Goal: Navigation & Orientation: Find specific page/section

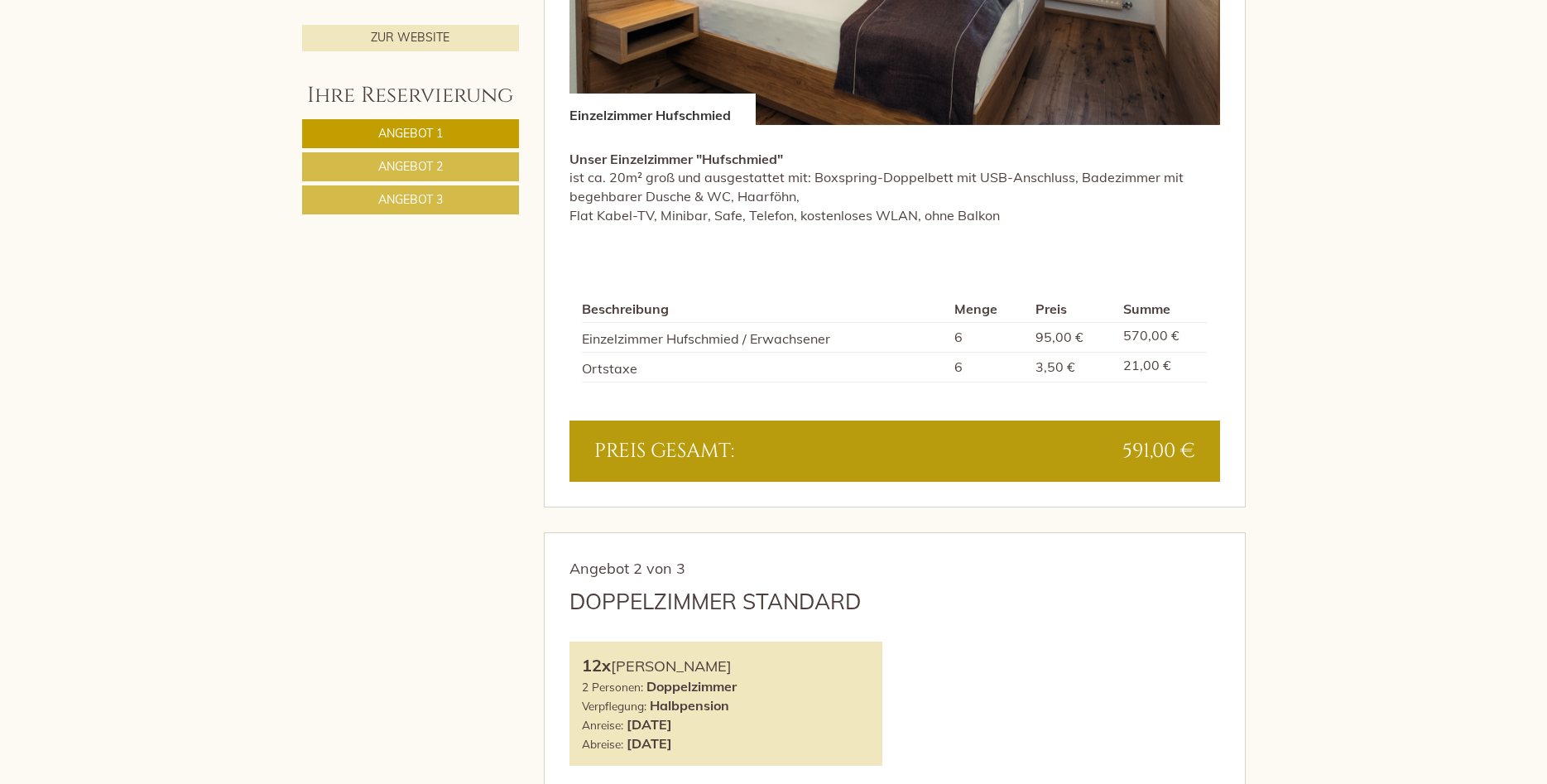
click at [486, 201] on link "Angebot 3" at bounding box center [410, 200] width 217 height 29
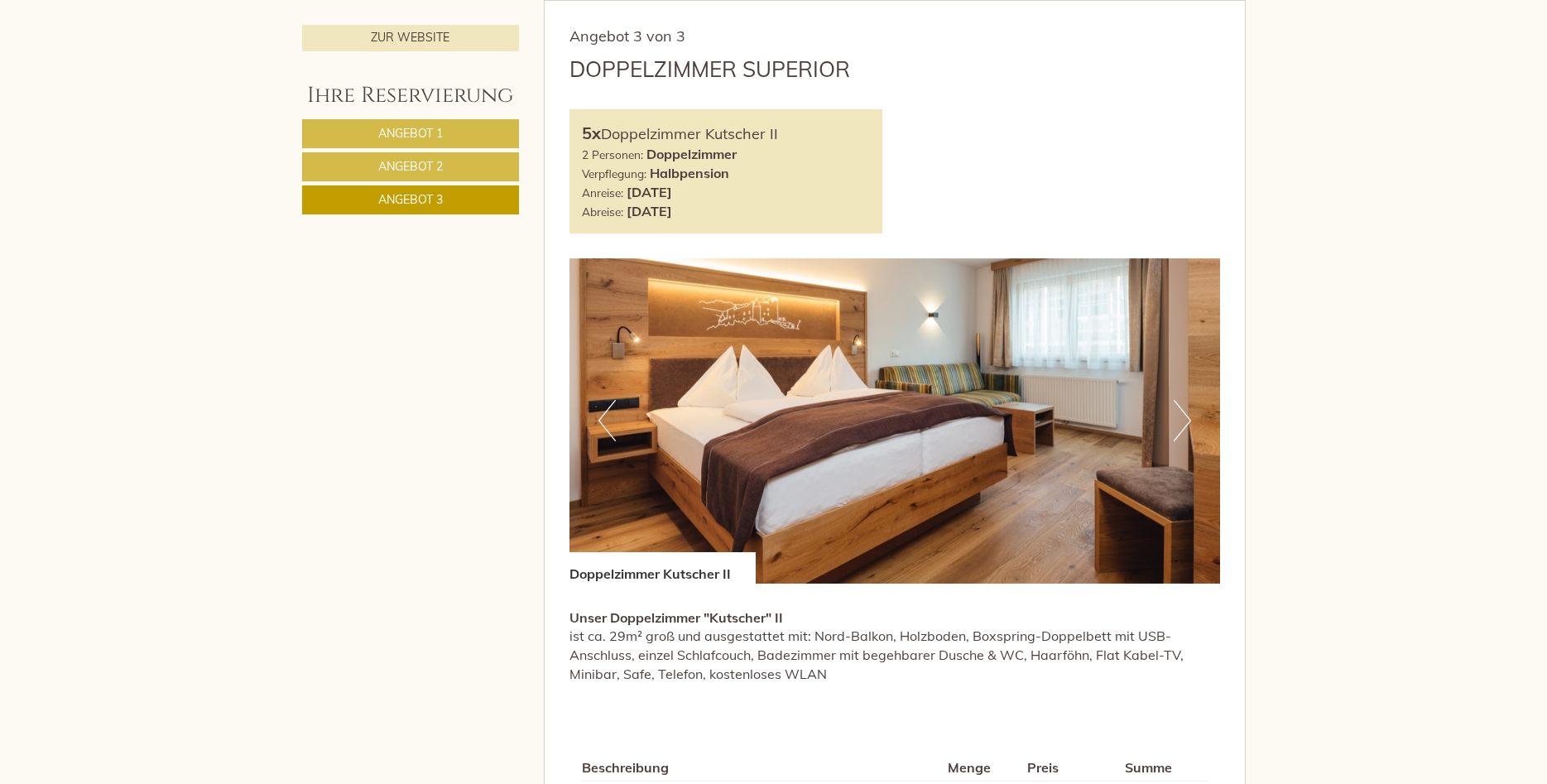
click at [477, 168] on link "Angebot 2" at bounding box center [410, 167] width 217 height 29
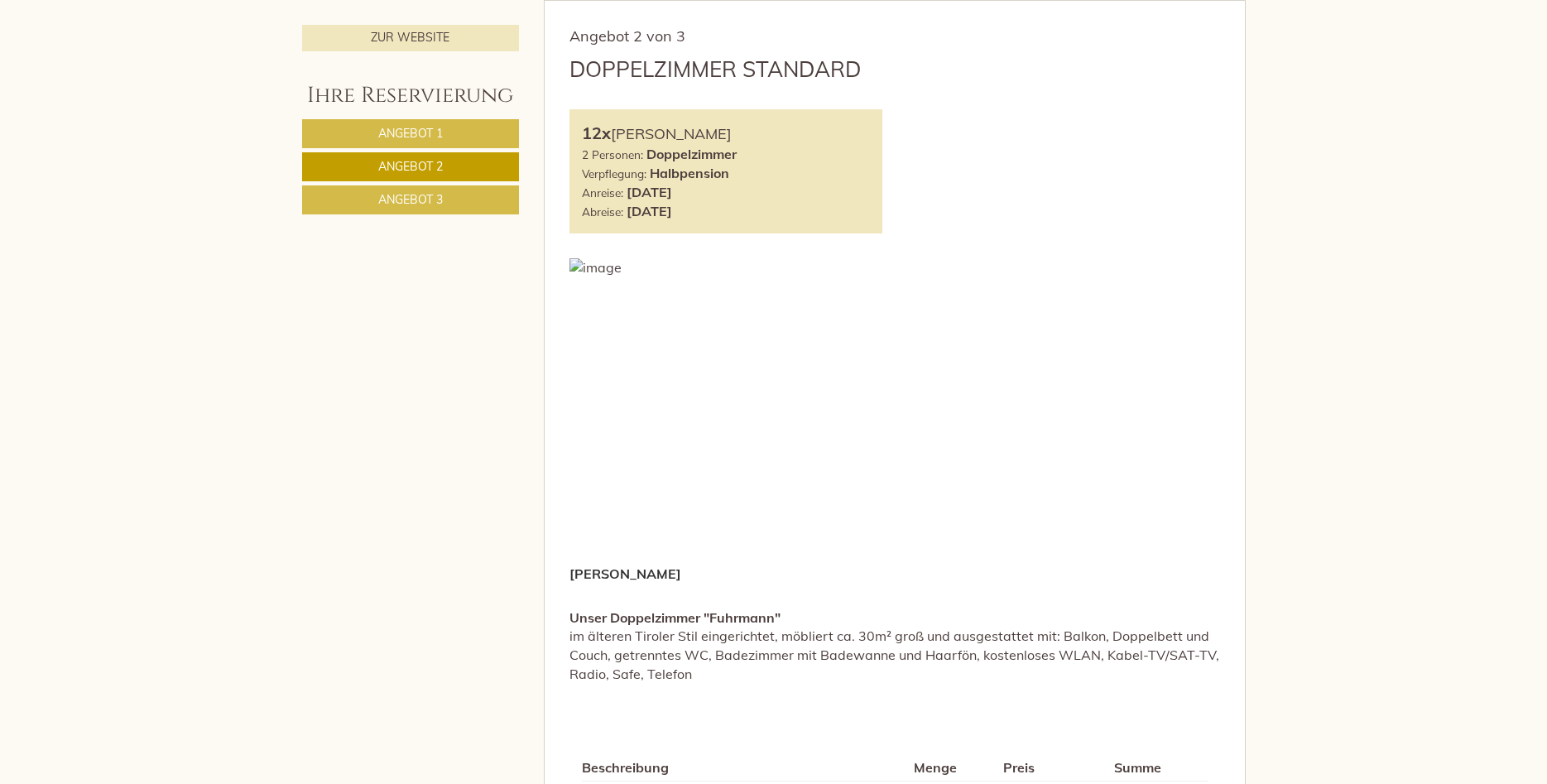
click at [481, 138] on link "Angebot 1" at bounding box center [410, 134] width 217 height 29
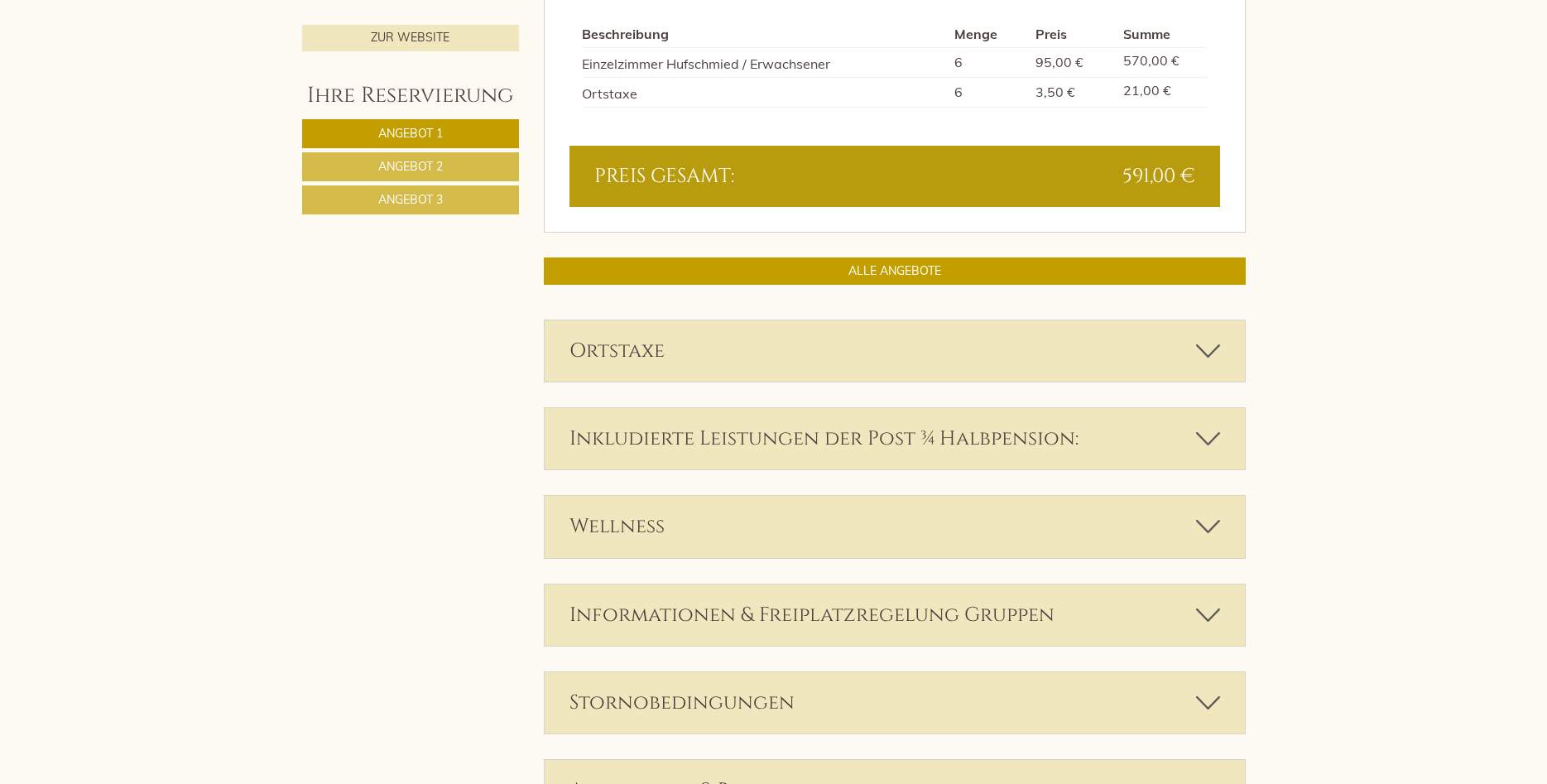
scroll to position [1737, 0]
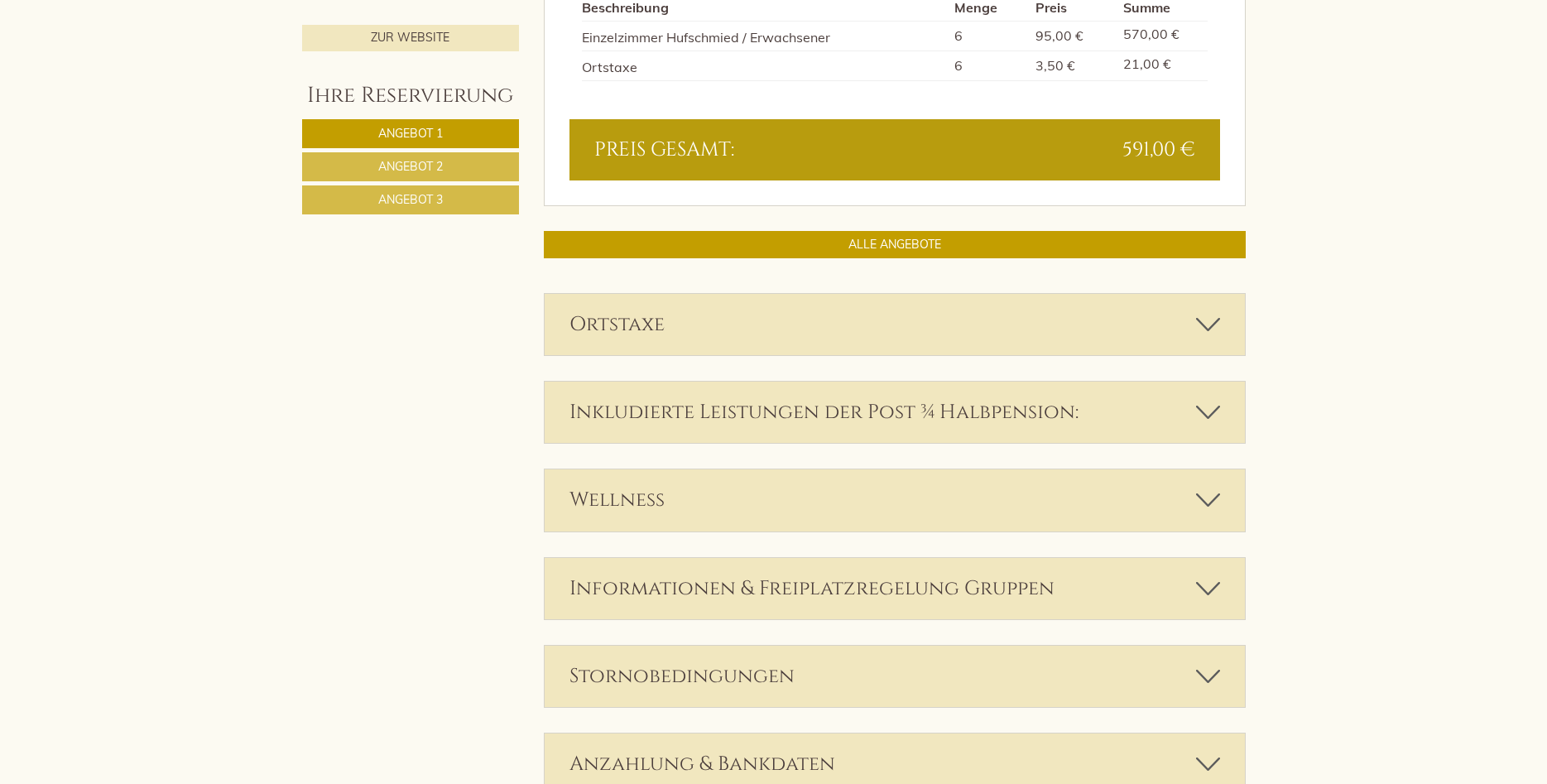
click at [483, 220] on div "Ihre Reservierung Angebot 1 Angebot 2 Angebot 3" at bounding box center [413, 157] width 222 height 153
click at [481, 209] on link "Angebot 3" at bounding box center [410, 200] width 217 height 29
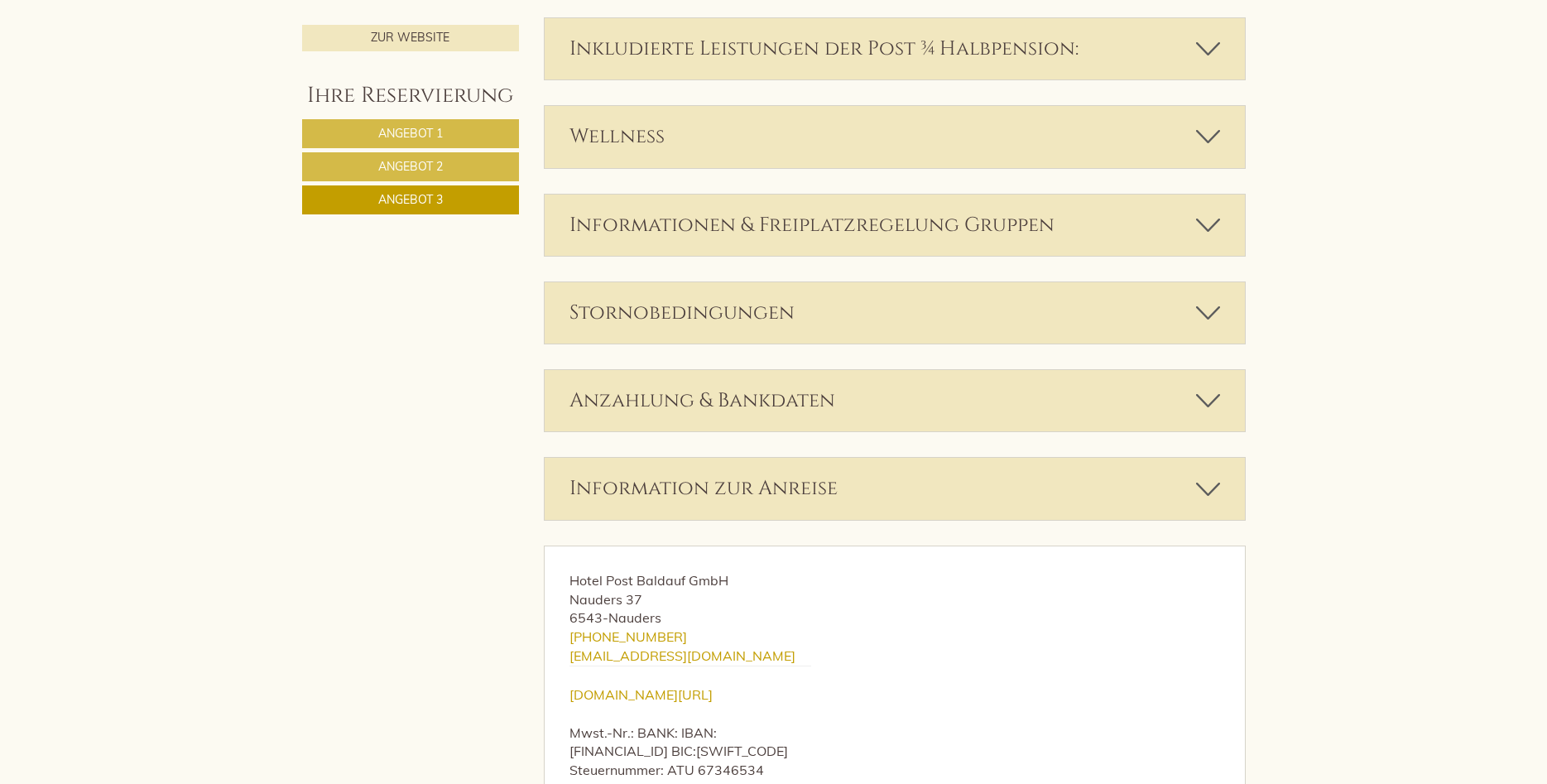
click at [454, 169] on link "Angebot 2" at bounding box center [410, 167] width 217 height 29
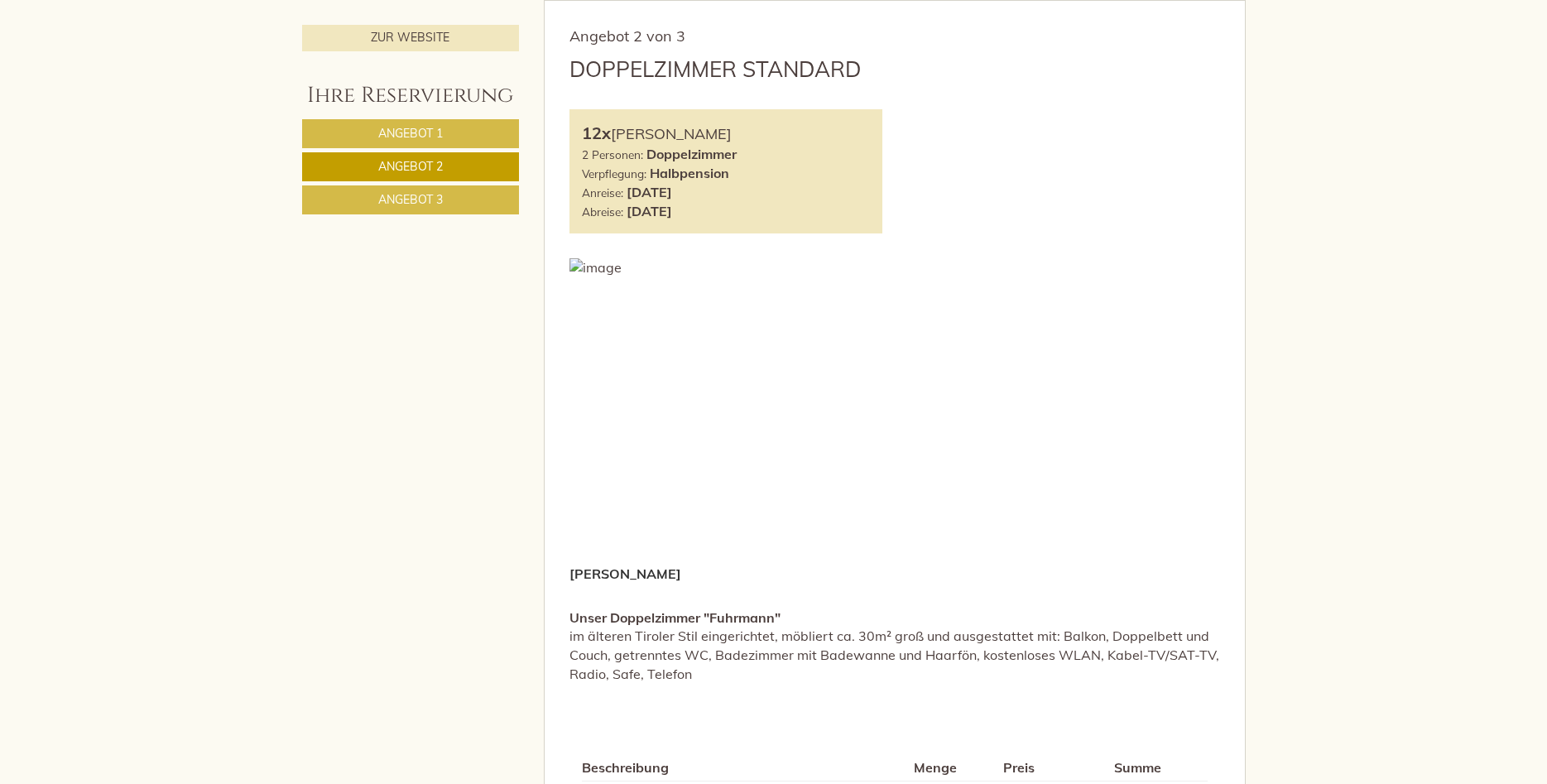
click at [453, 138] on link "Angebot 1" at bounding box center [410, 134] width 217 height 29
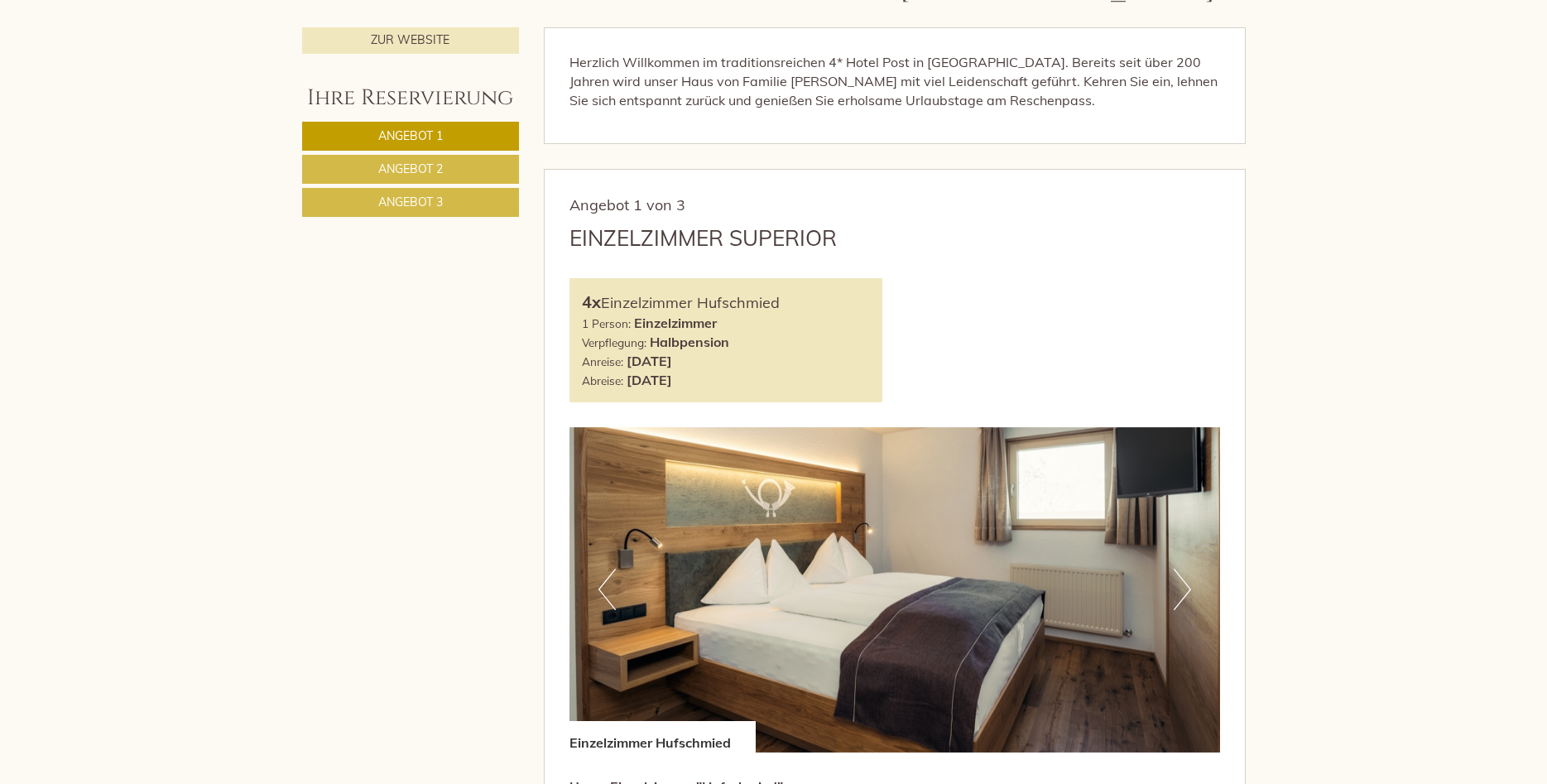
click at [452, 167] on link "Angebot 2" at bounding box center [410, 170] width 218 height 29
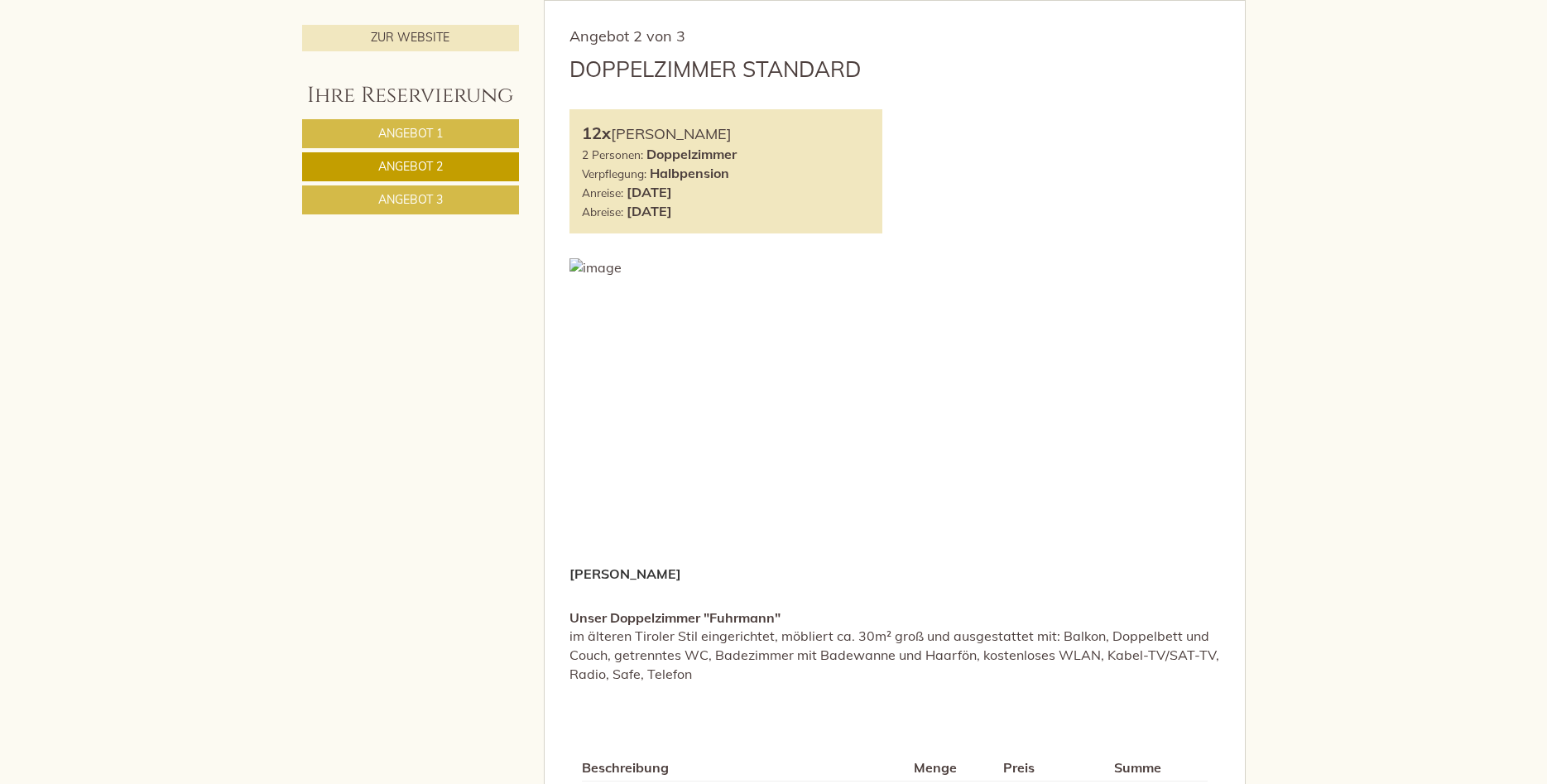
click at [452, 186] on nav "Angebot 1 Angebot 2 Angebot 3" at bounding box center [413, 167] width 222 height 95
click at [454, 192] on link "Angebot 3" at bounding box center [410, 200] width 217 height 29
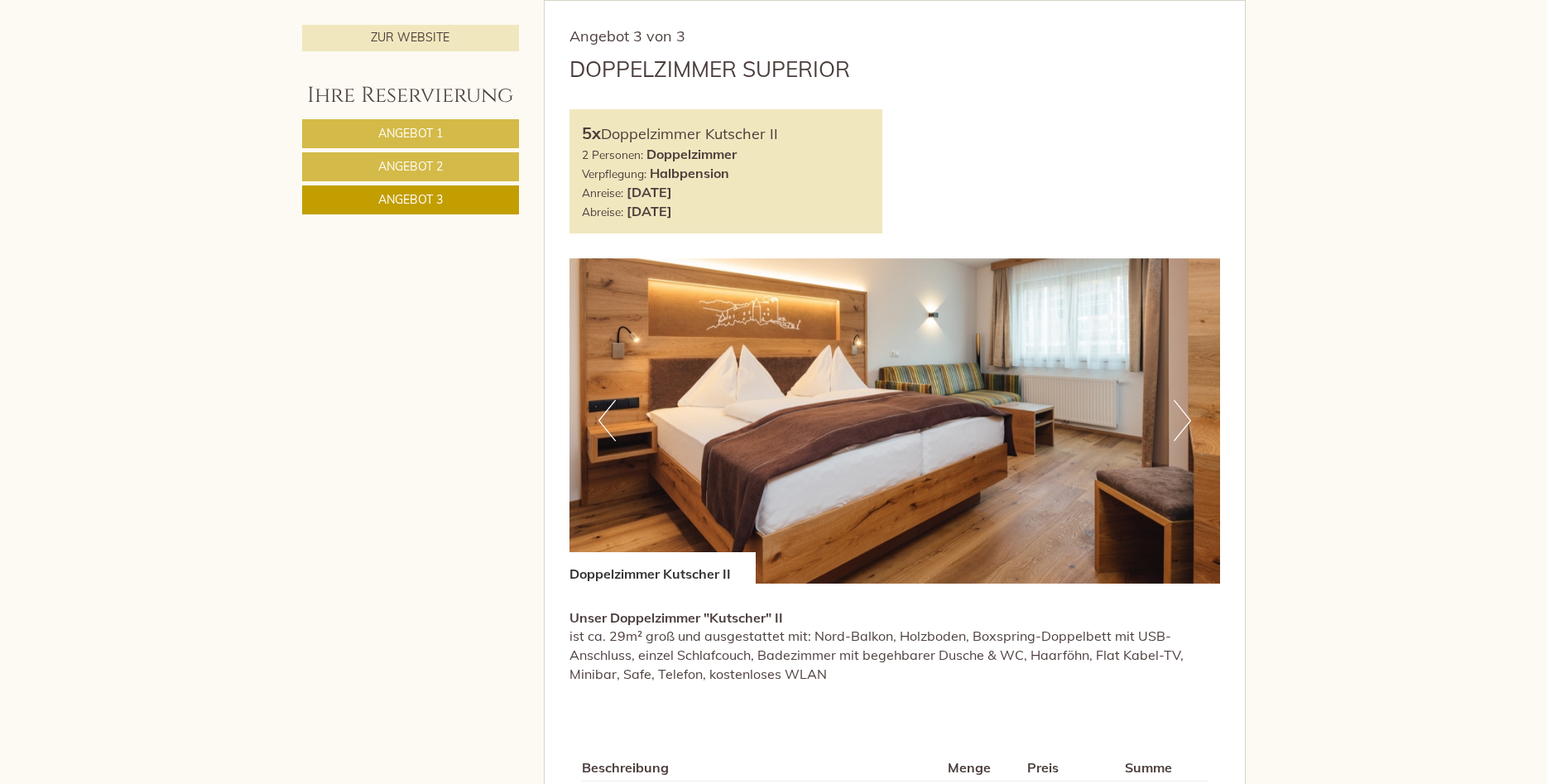
click at [468, 164] on link "Angebot 2" at bounding box center [410, 167] width 217 height 29
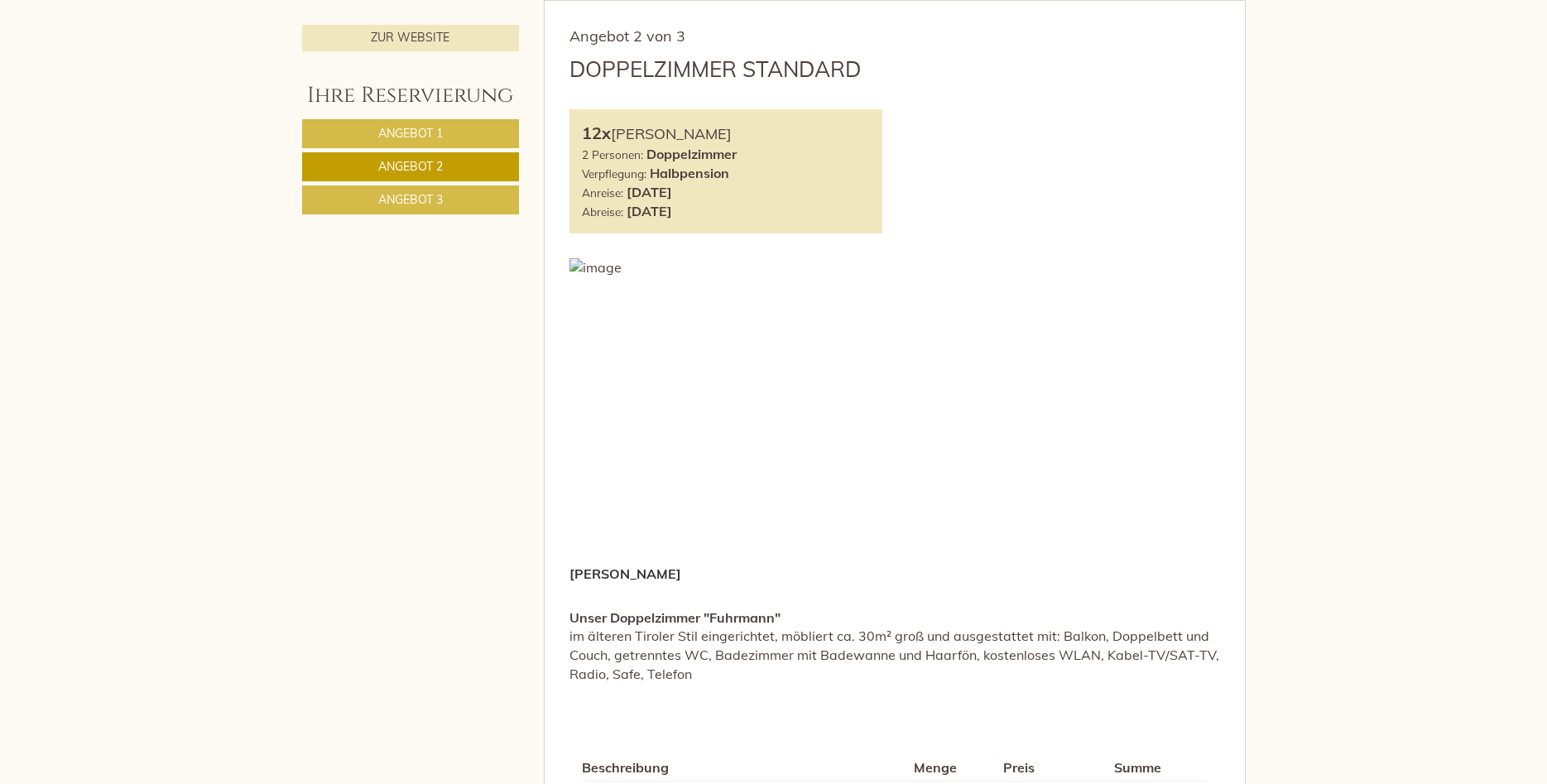
click at [442, 126] on span "Angebot 1" at bounding box center [410, 133] width 64 height 15
